Goal: Navigation & Orientation: Find specific page/section

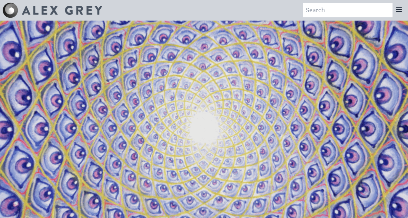
click at [401, 14] on div at bounding box center [398, 10] width 13 height 14
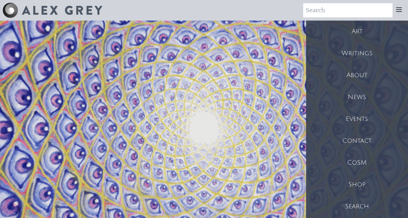
click at [371, 28] on div "Art" at bounding box center [357, 32] width 102 height 22
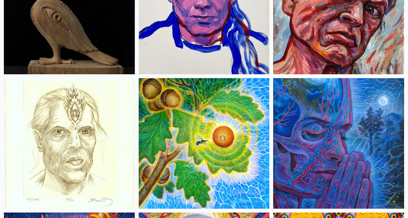
scroll to position [3224, 0]
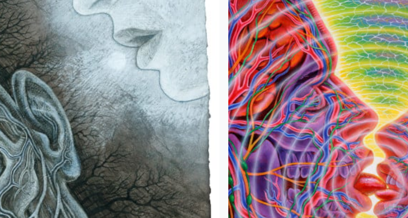
scroll to position [3583, 0]
